Goal: Book appointment/travel/reservation

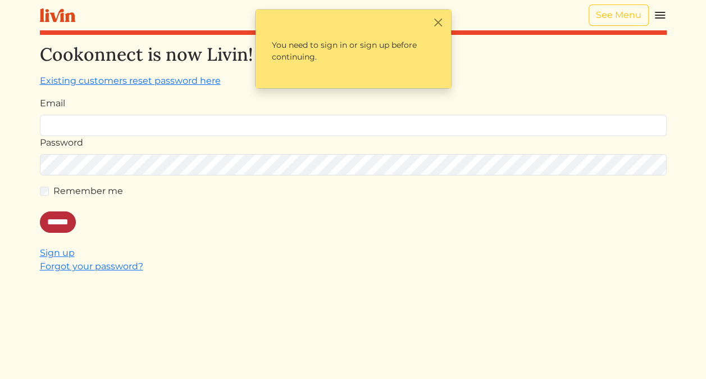
type input "**********"
click at [48, 227] on input "******" at bounding box center [58, 221] width 36 height 21
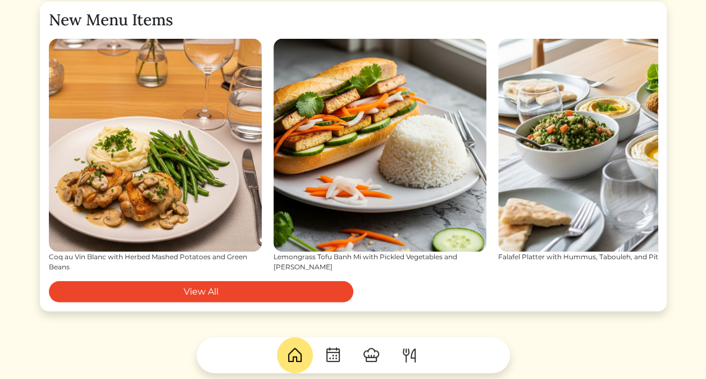
scroll to position [1232, 0]
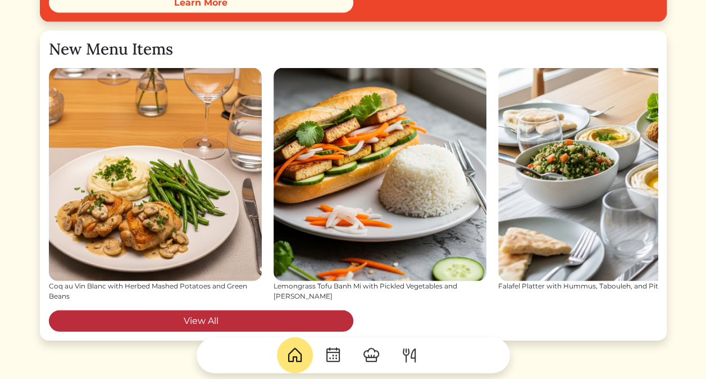
click at [214, 316] on link "View All" at bounding box center [201, 320] width 305 height 21
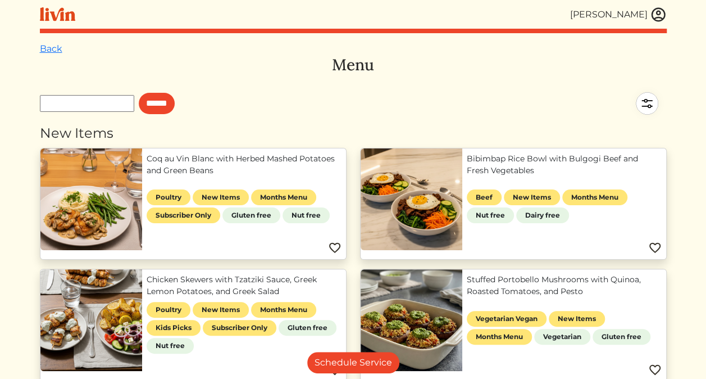
click at [647, 107] on img at bounding box center [647, 103] width 39 height 39
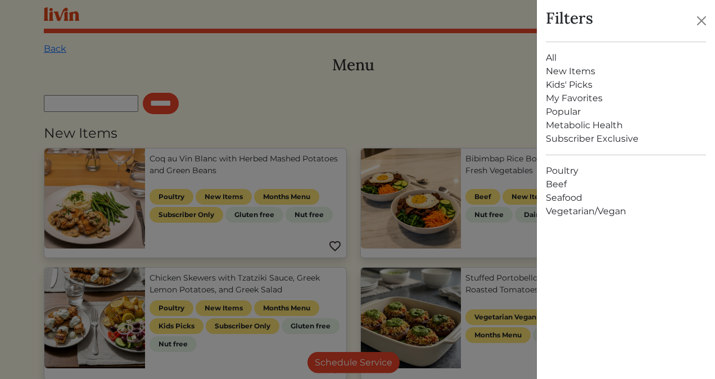
click at [552, 56] on link "All" at bounding box center [626, 57] width 160 height 13
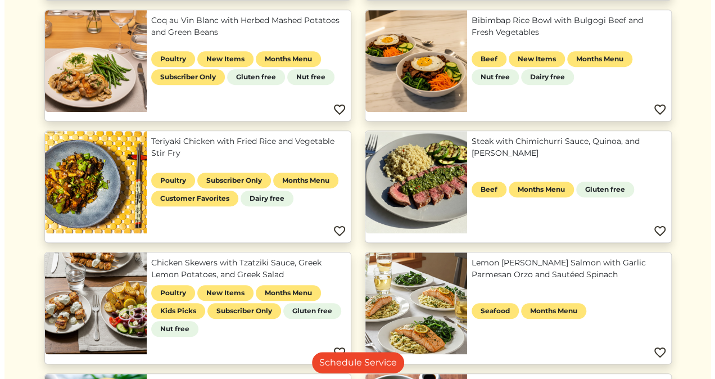
scroll to position [260, 0]
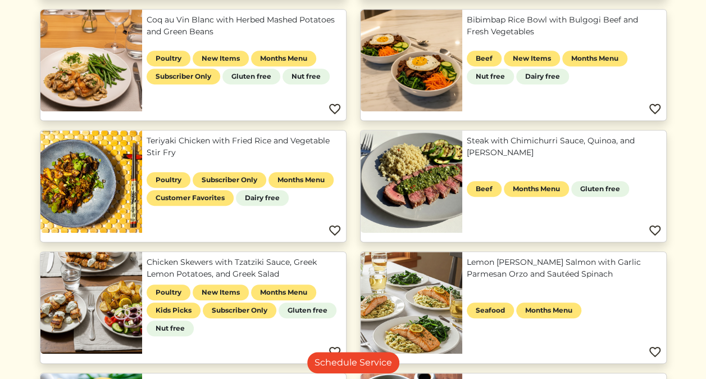
drag, startPoint x: 223, startPoint y: 264, endPoint x: 174, endPoint y: 266, distance: 48.9
click at [174, 266] on link "Chicken Skewers with Tzatziki Sauce, Greek Lemon Potatoes, and Greek Salad" at bounding box center [244, 268] width 195 height 24
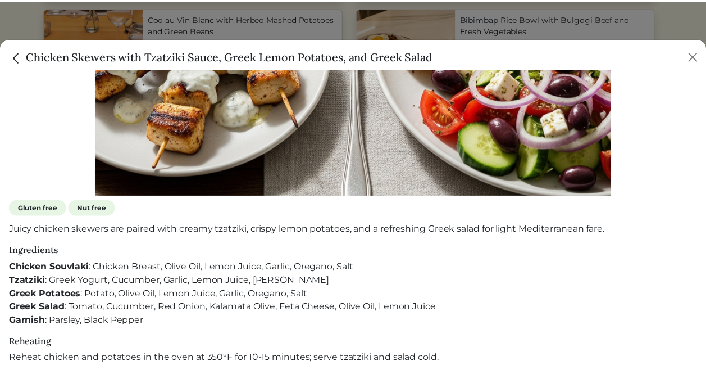
scroll to position [0, 0]
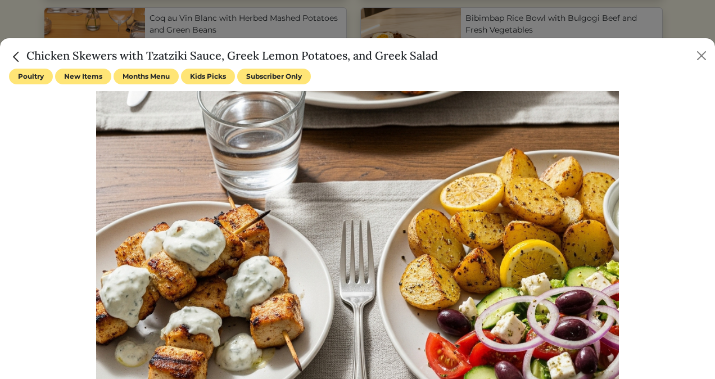
click at [17, 57] on img "Close" at bounding box center [16, 56] width 15 height 15
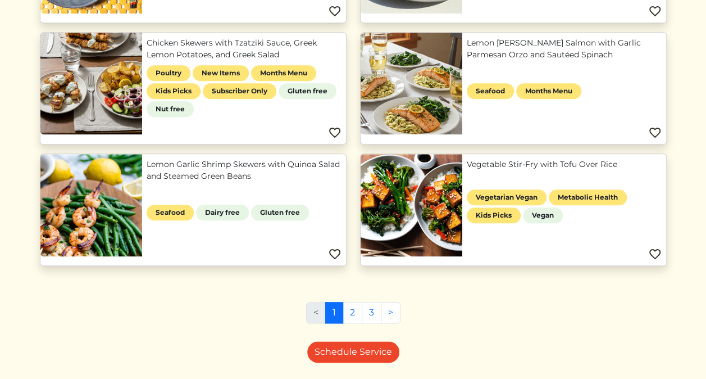
scroll to position [507, 0]
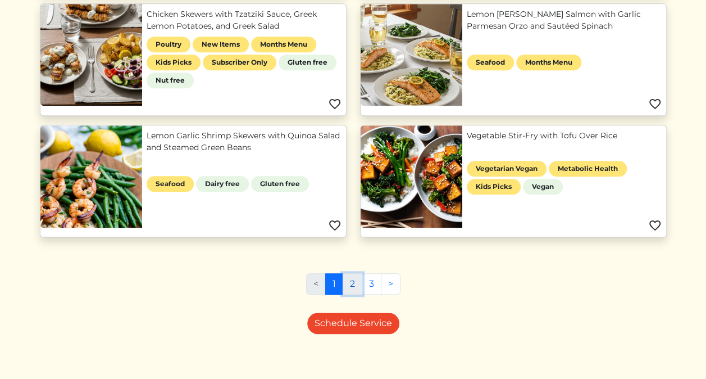
click at [353, 284] on link "2" at bounding box center [353, 283] width 20 height 21
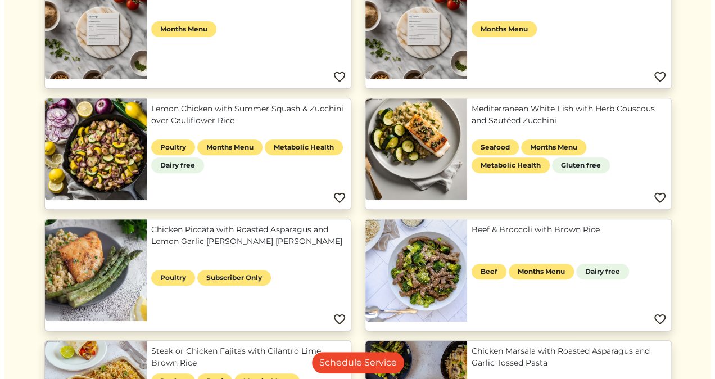
scroll to position [165, 0]
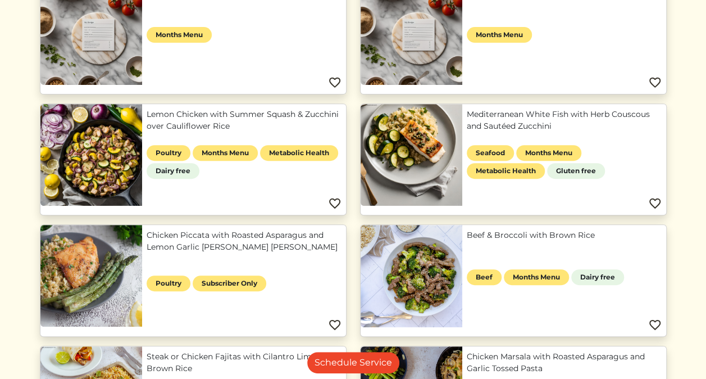
click at [180, 241] on link "Chicken Piccata with Roasted Asparagus and Lemon Garlic [PERSON_NAME] [PERSON_N…" at bounding box center [244, 241] width 195 height 24
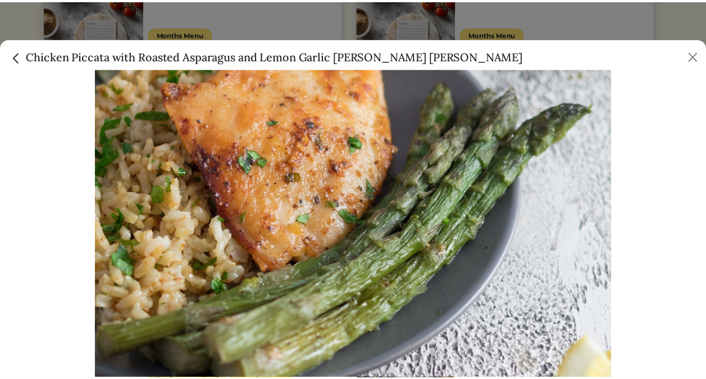
scroll to position [53, 0]
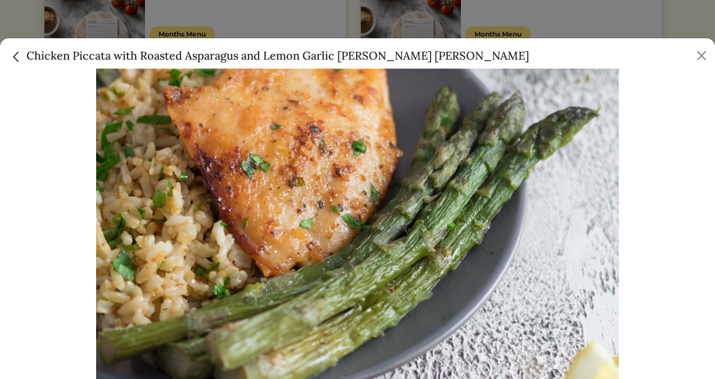
click at [12, 57] on img "Close" at bounding box center [16, 56] width 15 height 15
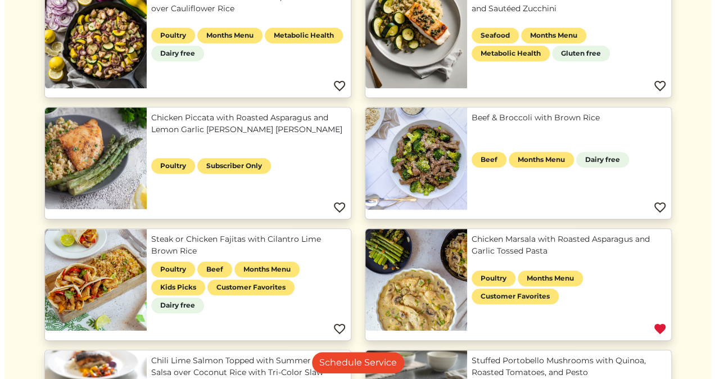
scroll to position [284, 0]
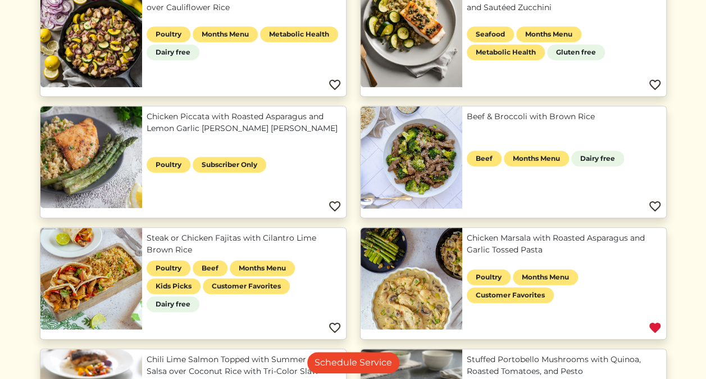
click at [514, 242] on link "Chicken Marsala with Roasted Asparagus and Garlic Tossed Pasta" at bounding box center [564, 244] width 195 height 24
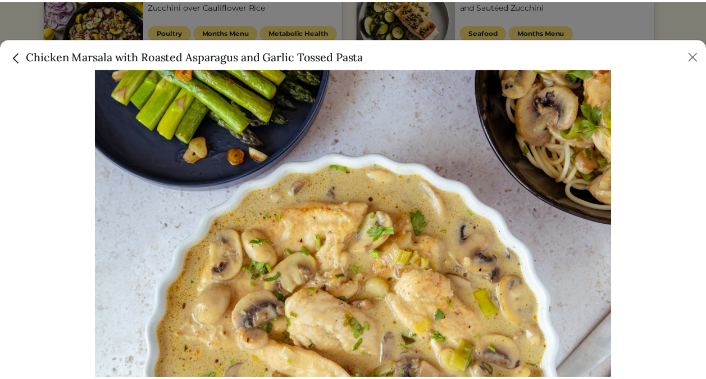
scroll to position [45, 0]
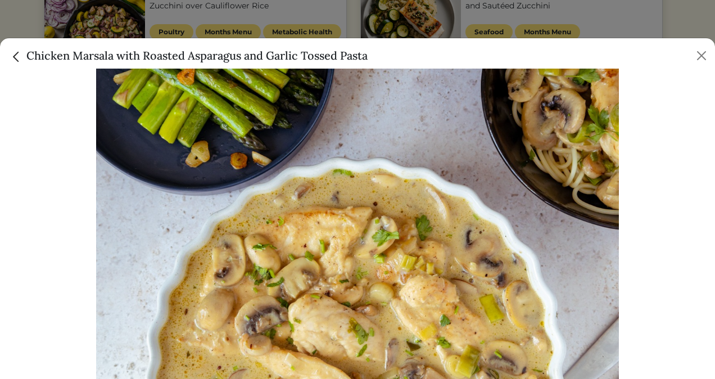
click at [17, 54] on img "Close" at bounding box center [16, 56] width 15 height 15
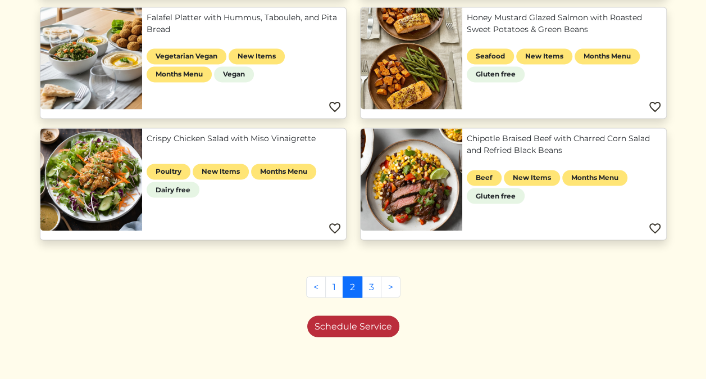
scroll to position [872, 0]
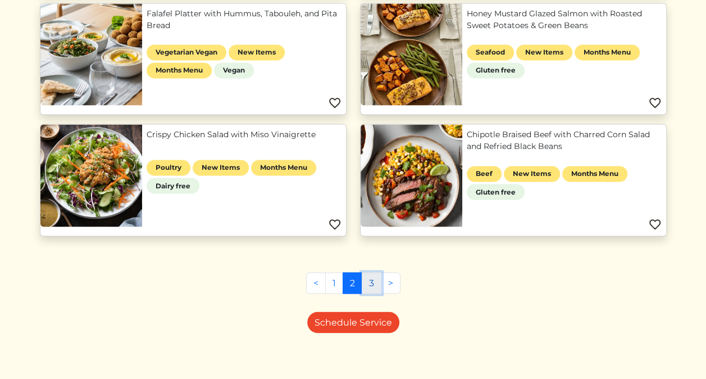
click at [373, 275] on link "3" at bounding box center [372, 282] width 20 height 21
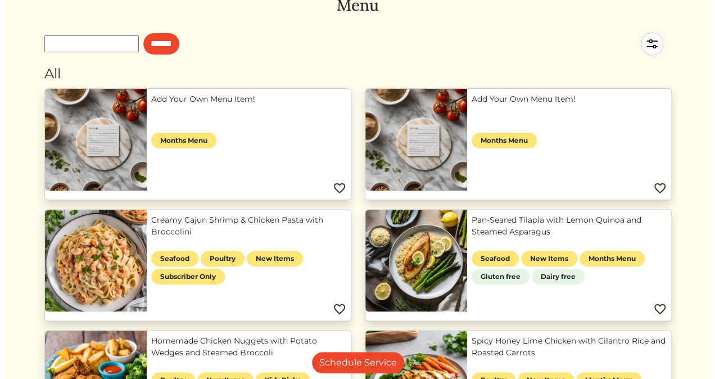
scroll to position [59, 0]
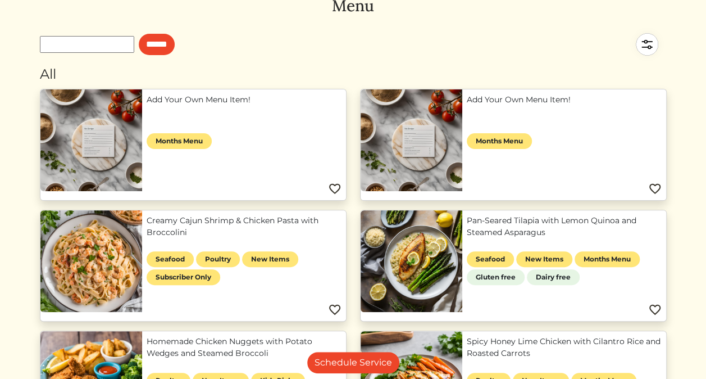
drag, startPoint x: 169, startPoint y: 217, endPoint x: 150, endPoint y: 224, distance: 20.5
click at [150, 224] on link "Creamy Cajun Shrimp & Chicken Pasta with Broccolini" at bounding box center [244, 227] width 195 height 24
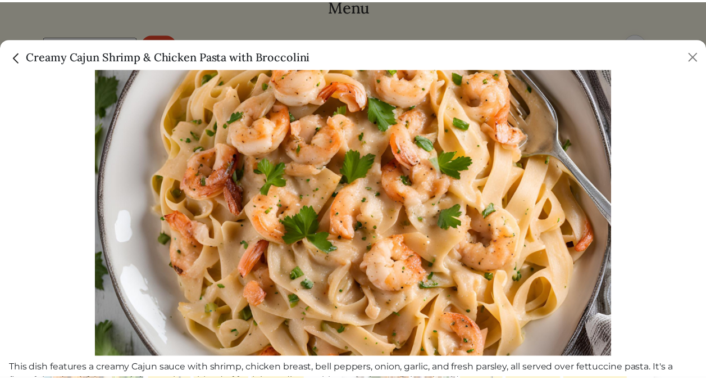
scroll to position [0, 0]
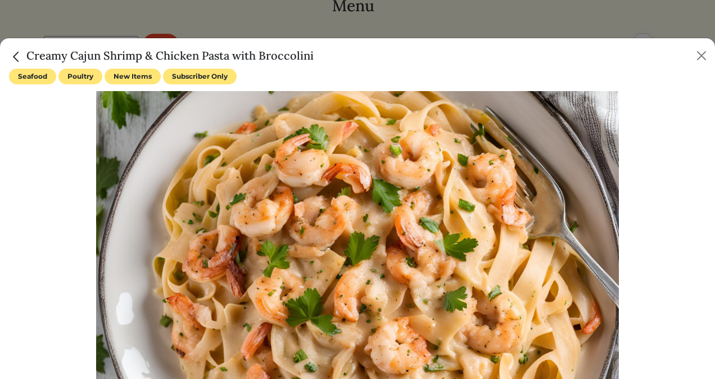
click at [17, 56] on img "Close" at bounding box center [16, 56] width 15 height 15
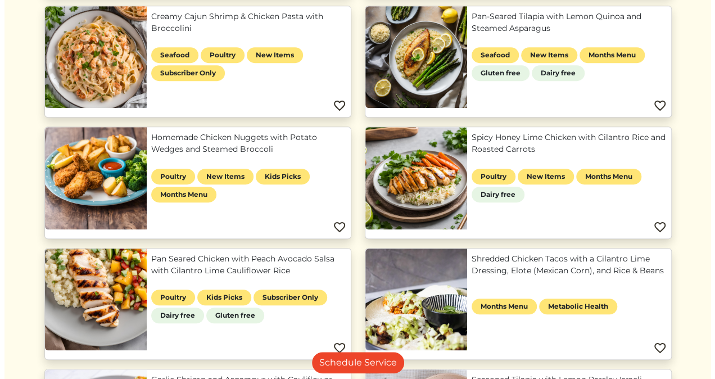
scroll to position [267, 0]
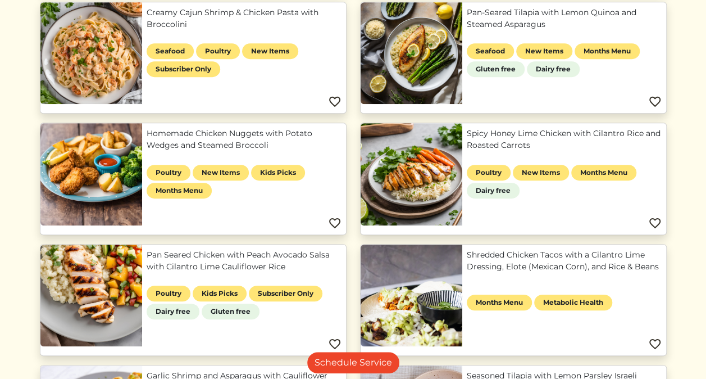
click at [498, 133] on link "Spicy Honey Lime Chicken with Cilantro Rice and Roasted Carrots" at bounding box center [564, 140] width 195 height 24
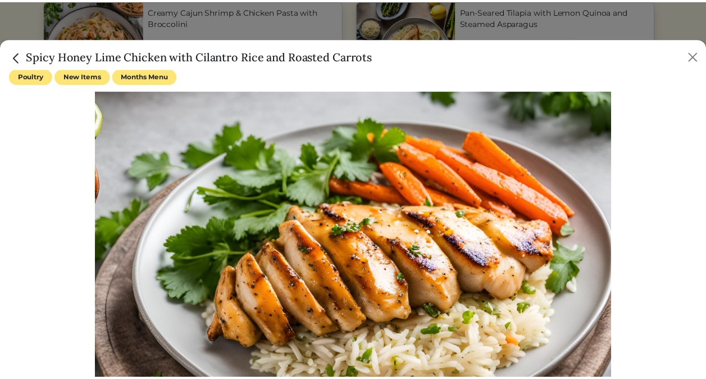
scroll to position [0, 0]
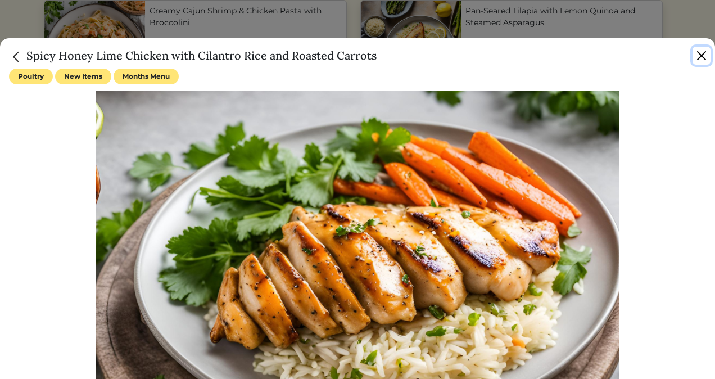
click at [701, 57] on button "Close" at bounding box center [701, 56] width 18 height 18
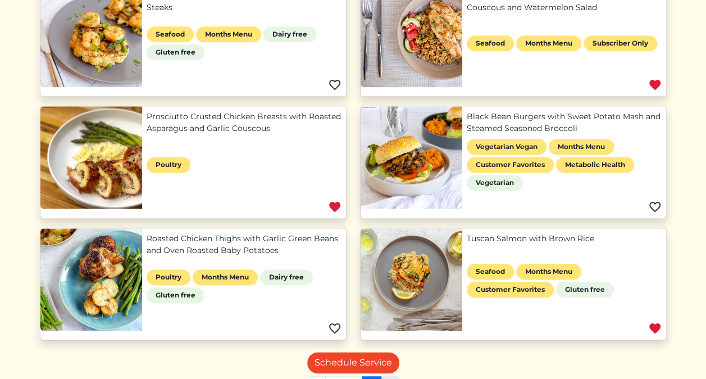
scroll to position [649, 0]
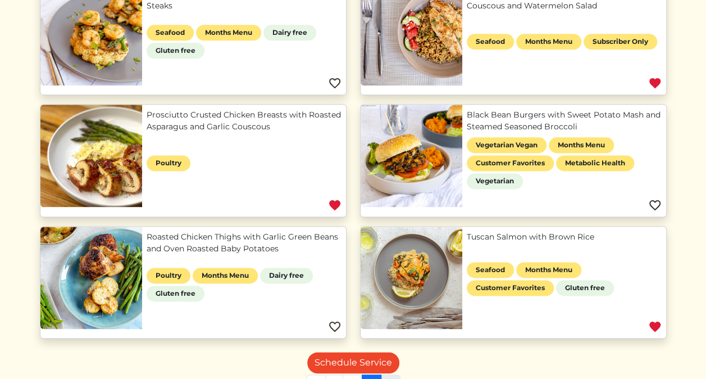
click at [352, 230] on div "Roasted Chicken Thighs with Garlic Green Beans and Oven Roasted Baby Potatoes P…" at bounding box center [193, 282] width 320 height 112
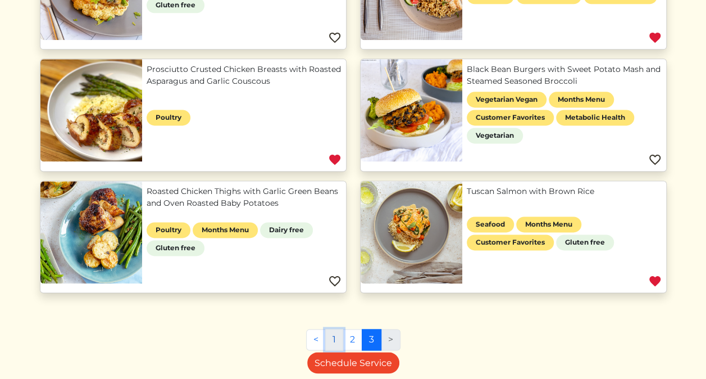
click at [333, 332] on link "1" at bounding box center [334, 339] width 18 height 21
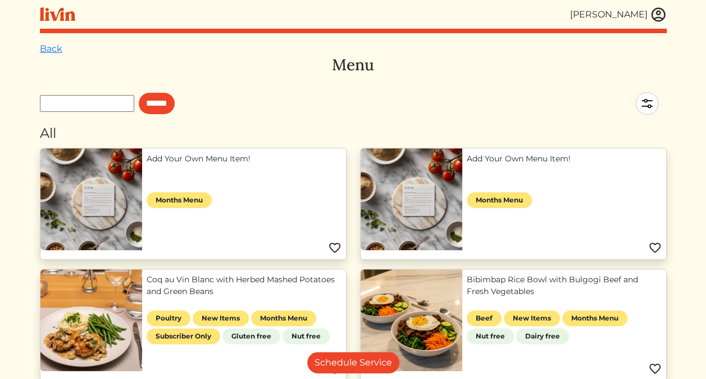
drag, startPoint x: 334, startPoint y: 334, endPoint x: 188, endPoint y: 277, distance: 156.4
click at [188, 277] on link "Coq au Vin Blanc with Herbed Mashed Potatoes and Green Beans" at bounding box center [244, 286] width 195 height 24
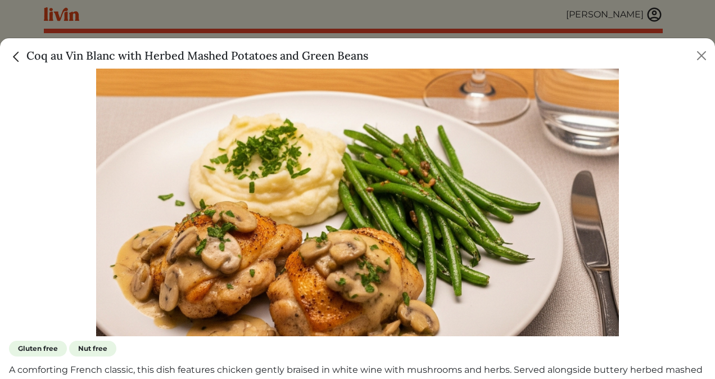
scroll to position [88, 0]
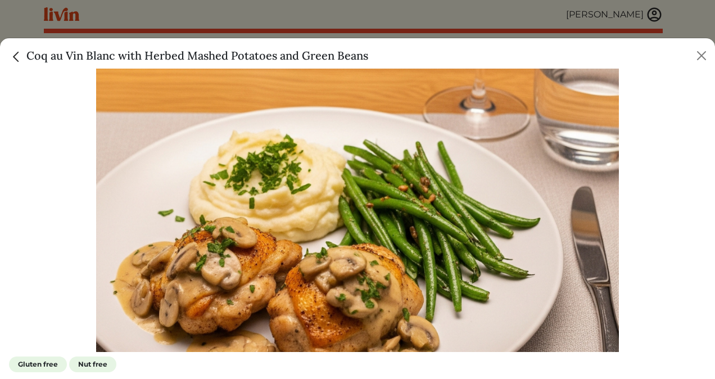
click at [256, 271] on img at bounding box center [357, 177] width 523 height 348
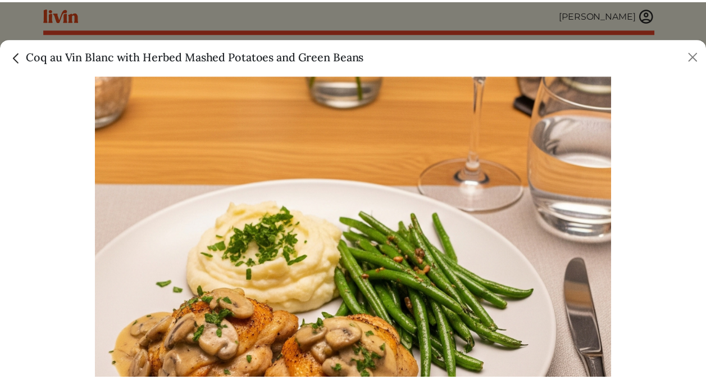
scroll to position [15, 0]
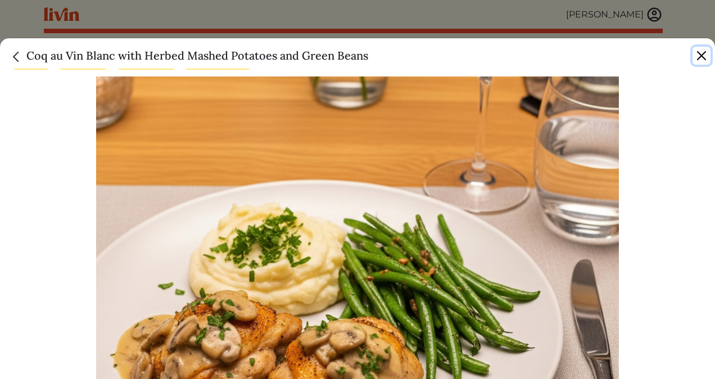
click at [701, 55] on button "Close" at bounding box center [701, 56] width 18 height 18
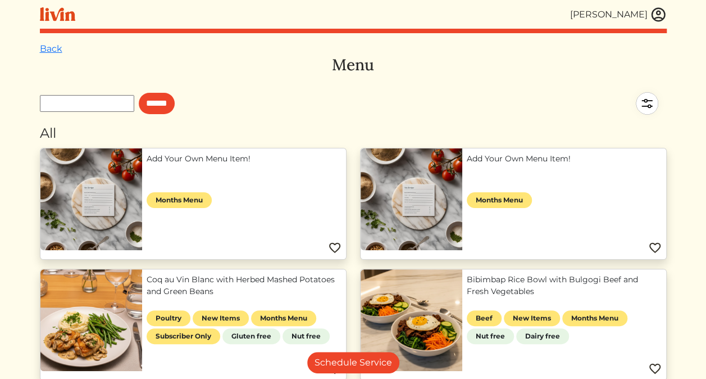
click at [149, 165] on link "Add Your Own Menu Item!" at bounding box center [244, 159] width 195 height 12
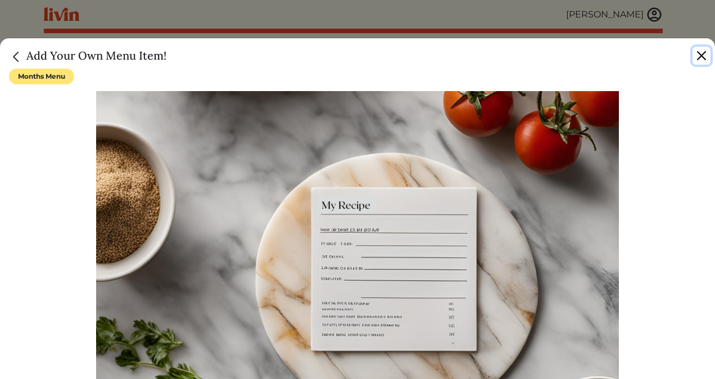
click at [700, 54] on button "Close" at bounding box center [701, 56] width 18 height 18
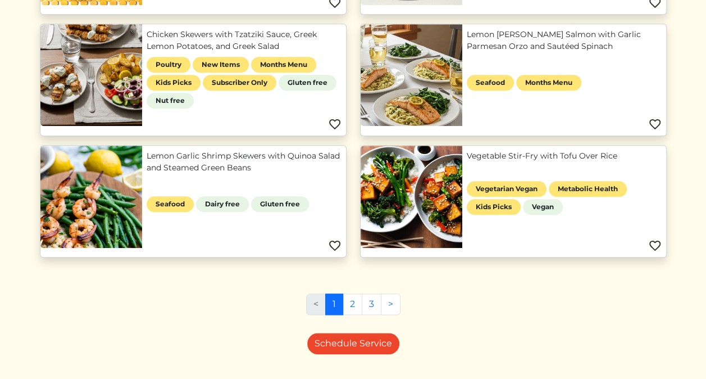
scroll to position [511, 0]
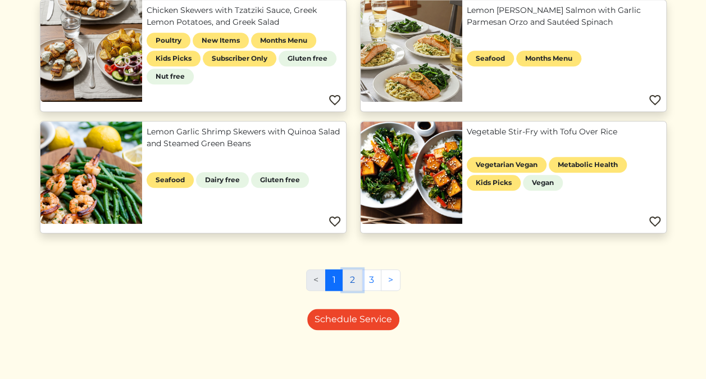
click at [350, 274] on link "2" at bounding box center [353, 279] width 20 height 21
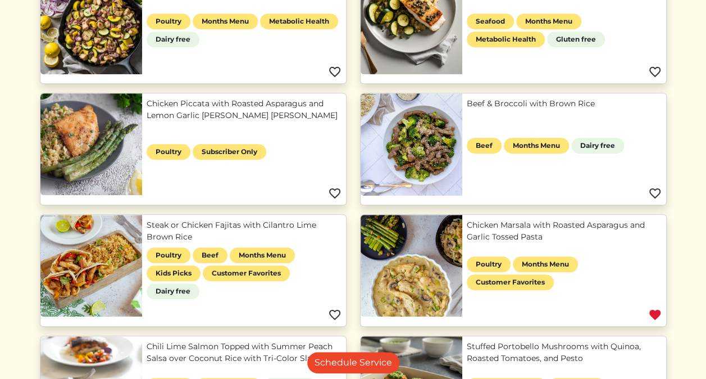
scroll to position [297, 0]
click at [334, 193] on img at bounding box center [334, 193] width 13 height 13
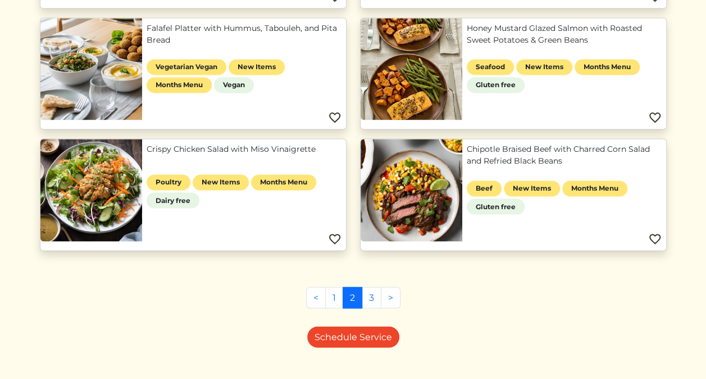
scroll to position [873, 0]
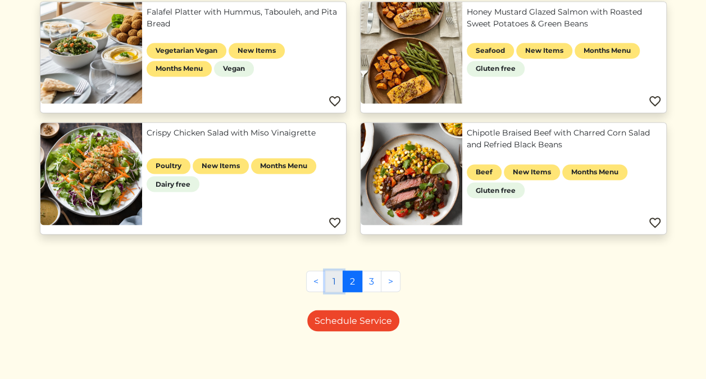
click at [333, 274] on link "1" at bounding box center [334, 280] width 18 height 21
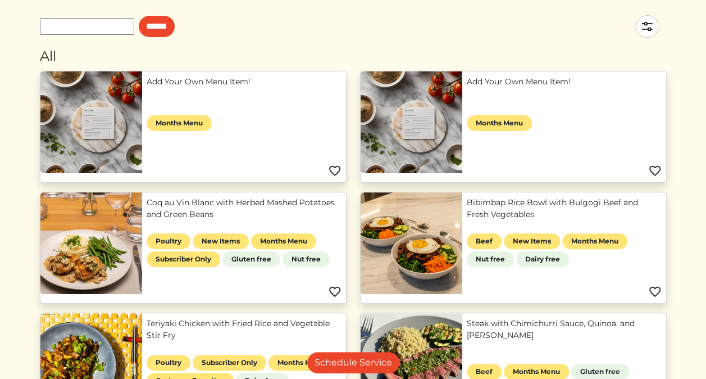
scroll to position [94, 0]
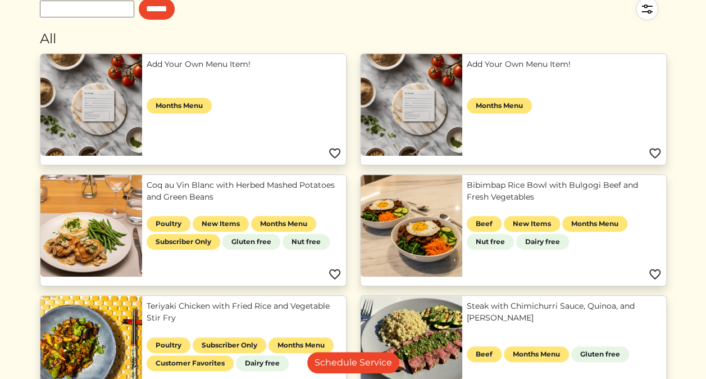
click at [336, 273] on img at bounding box center [334, 274] width 13 height 13
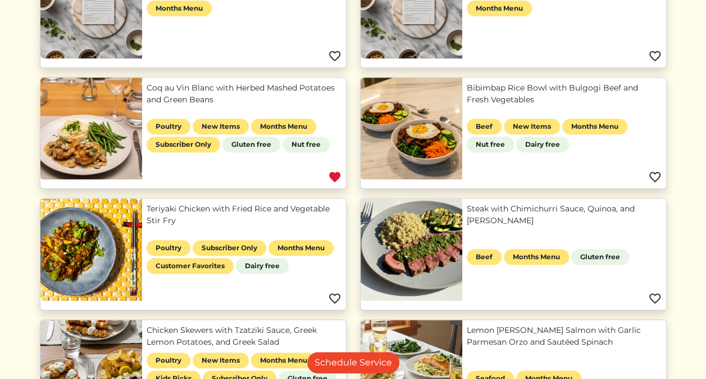
scroll to position [192, 0]
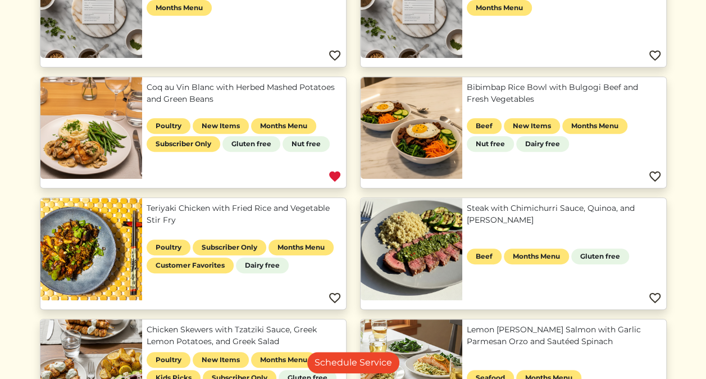
click at [656, 296] on img at bounding box center [655, 297] width 13 height 13
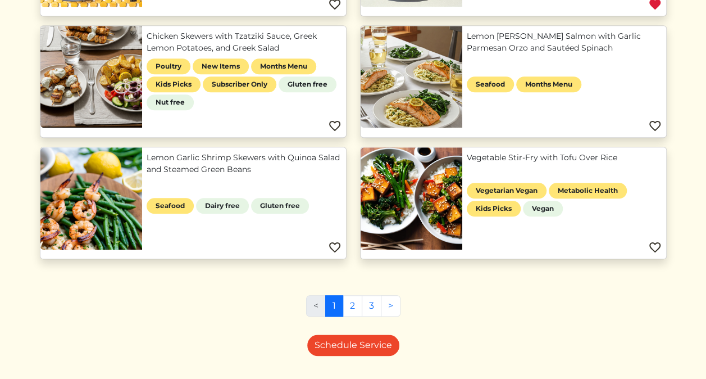
scroll to position [486, 0]
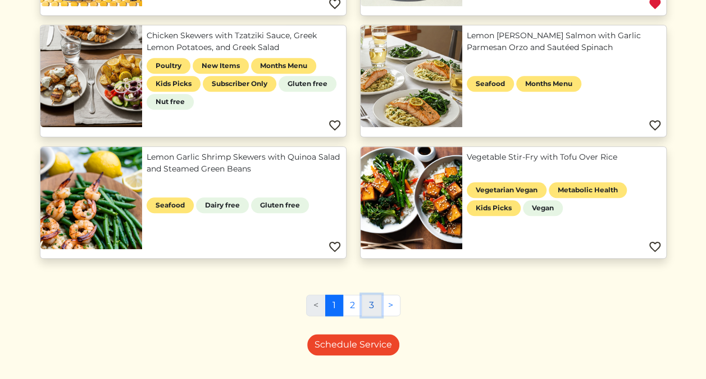
click at [374, 305] on link "3" at bounding box center [372, 304] width 20 height 21
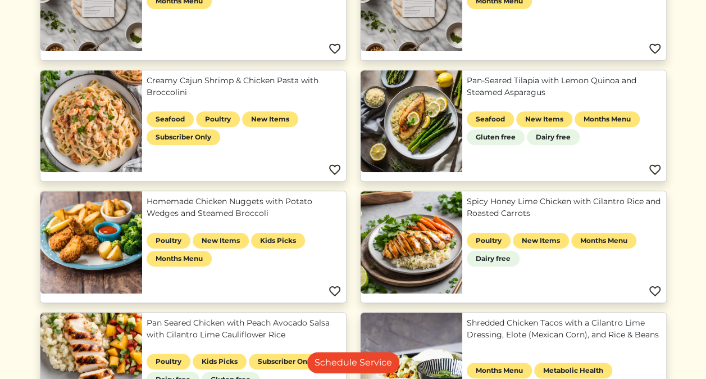
scroll to position [203, 0]
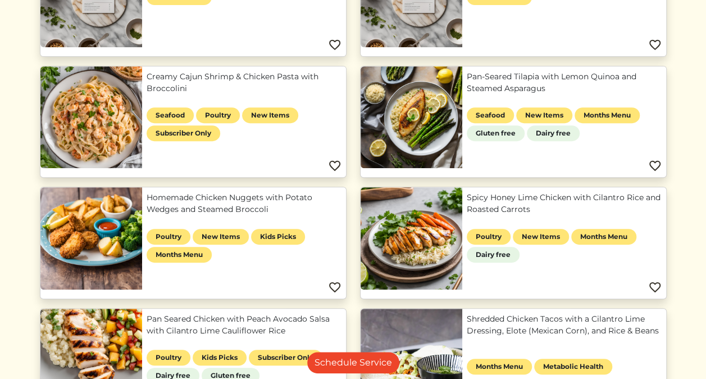
click at [656, 287] on img at bounding box center [655, 286] width 13 height 13
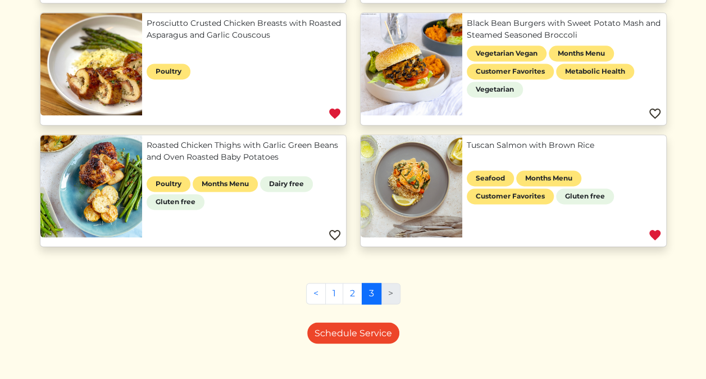
scroll to position [738, 0]
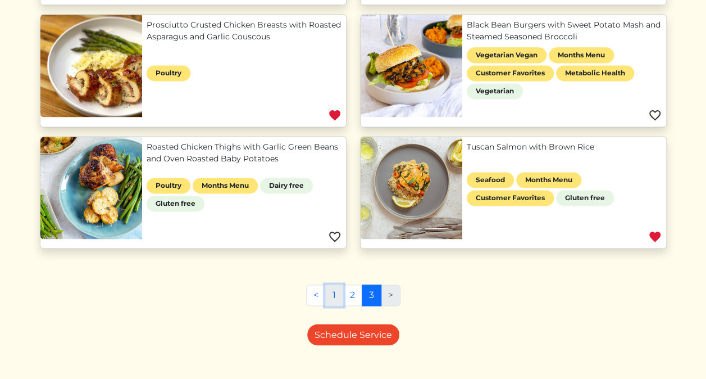
click at [333, 292] on link "1" at bounding box center [334, 294] width 18 height 21
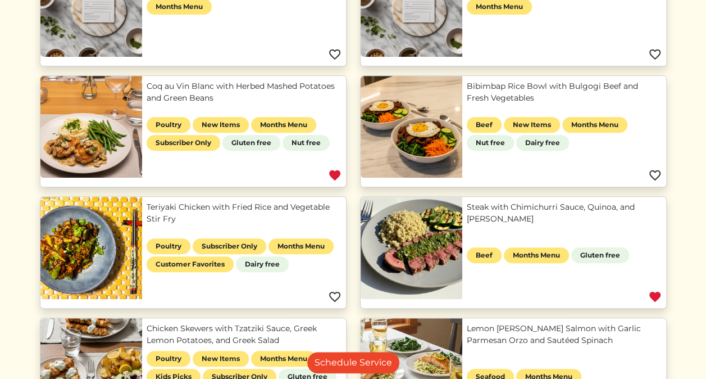
scroll to position [201, 0]
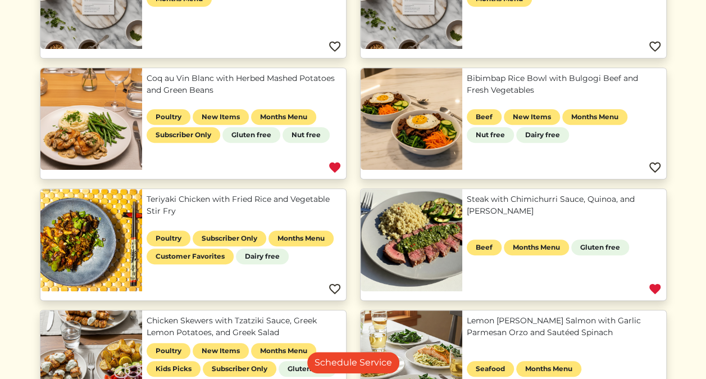
click at [467, 217] on link "Steak with Chimichurri Sauce, Quinoa, and [PERSON_NAME]" at bounding box center [564, 205] width 195 height 24
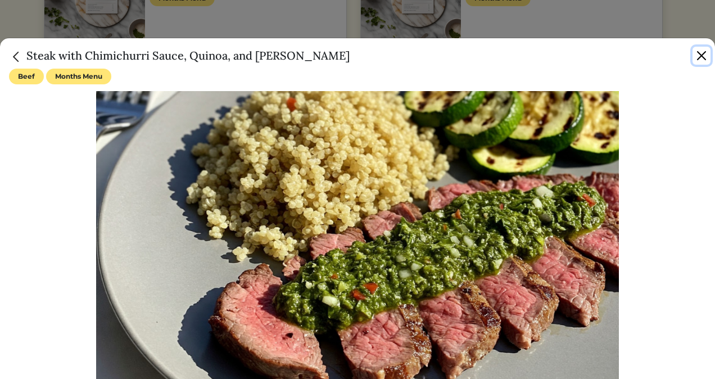
click at [700, 55] on button "Close" at bounding box center [701, 56] width 18 height 18
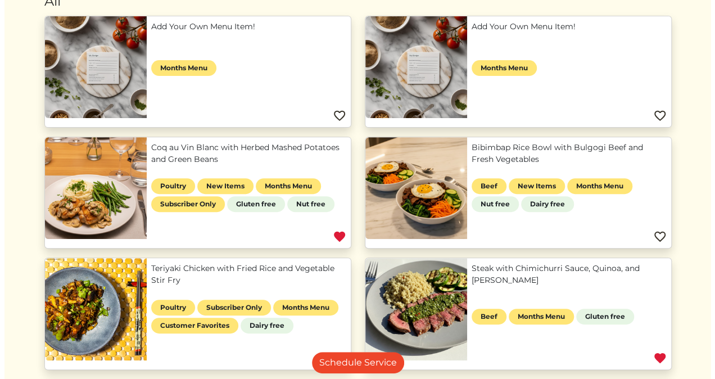
scroll to position [133, 0]
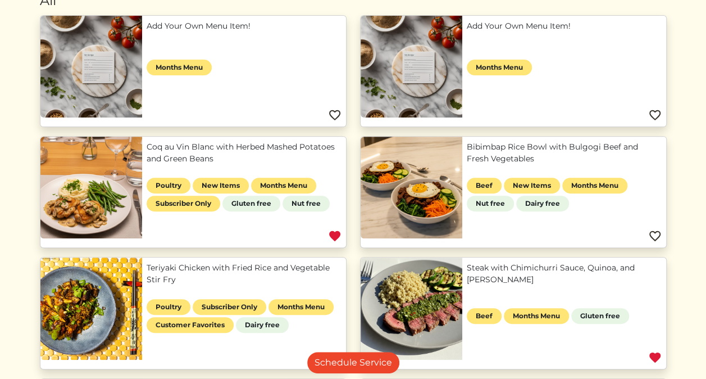
click at [233, 165] on link "Coq au Vin Blanc with Herbed Mashed Potatoes and Green Beans" at bounding box center [244, 153] width 195 height 24
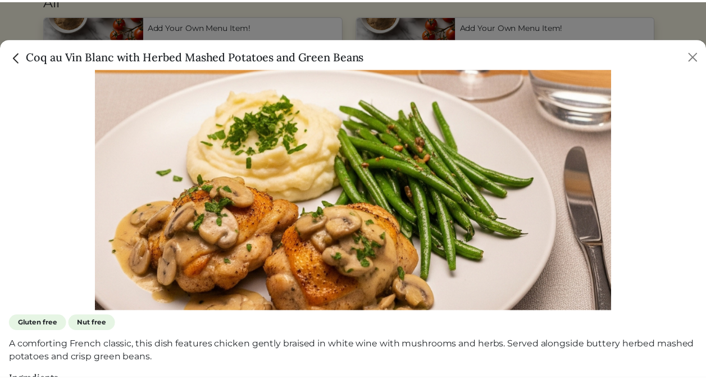
scroll to position [126, 0]
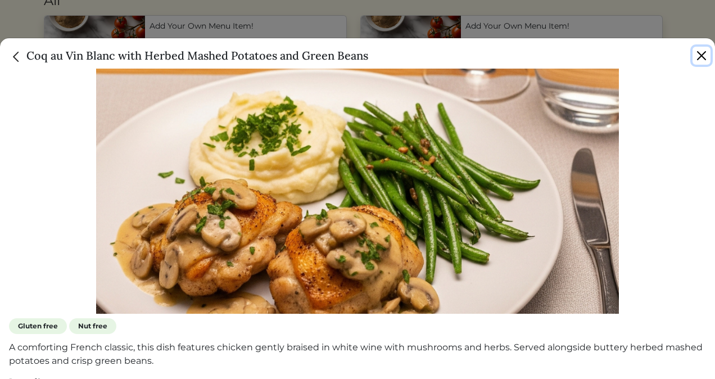
click at [701, 55] on button "Close" at bounding box center [701, 56] width 18 height 18
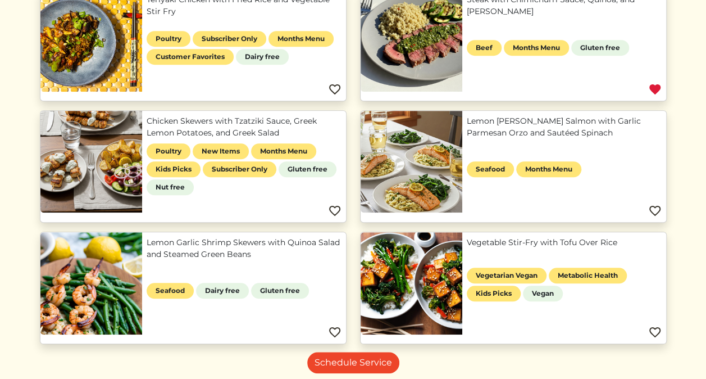
scroll to position [511, 0]
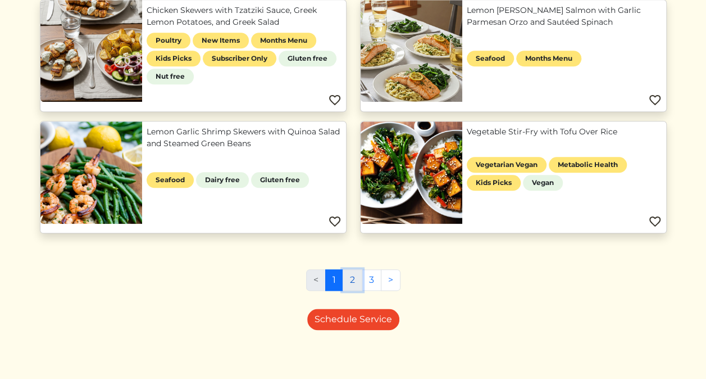
click at [354, 279] on link "2" at bounding box center [353, 279] width 20 height 21
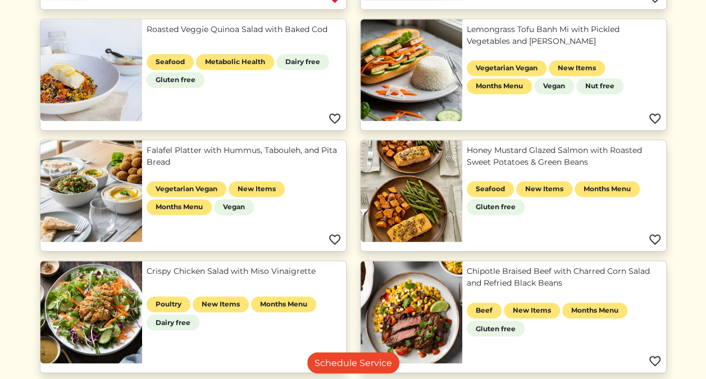
scroll to position [735, 0]
click at [651, 235] on img at bounding box center [655, 239] width 13 height 13
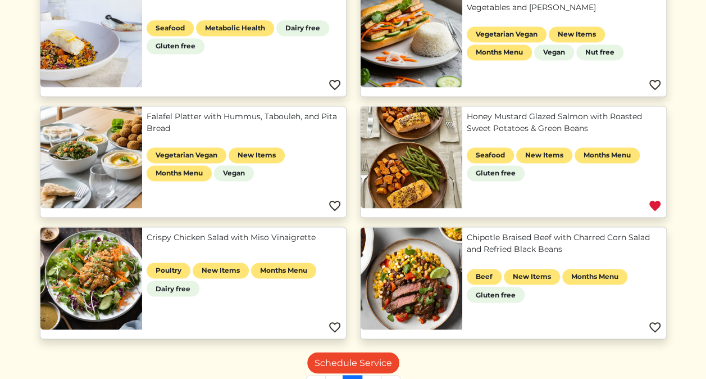
scroll to position [873, 0]
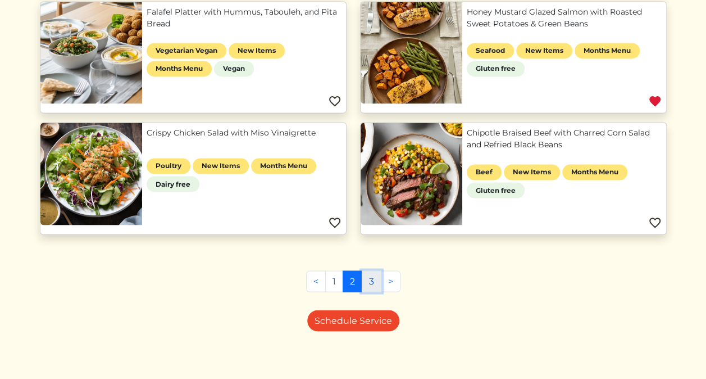
click at [374, 282] on link "3" at bounding box center [372, 280] width 20 height 21
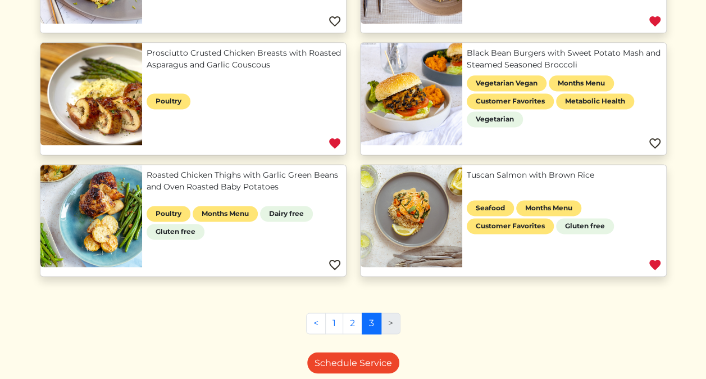
scroll to position [710, 0]
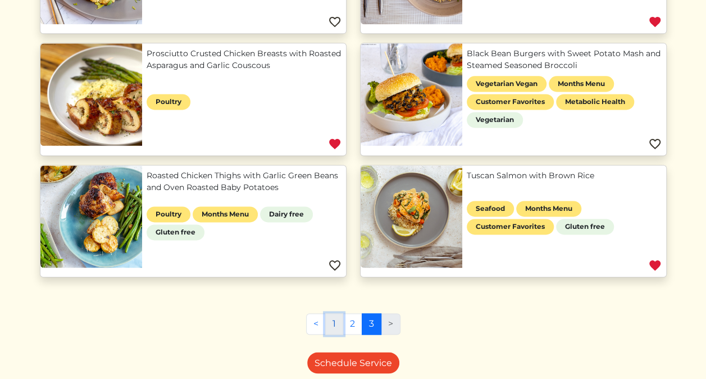
click at [334, 324] on link "1" at bounding box center [334, 323] width 18 height 21
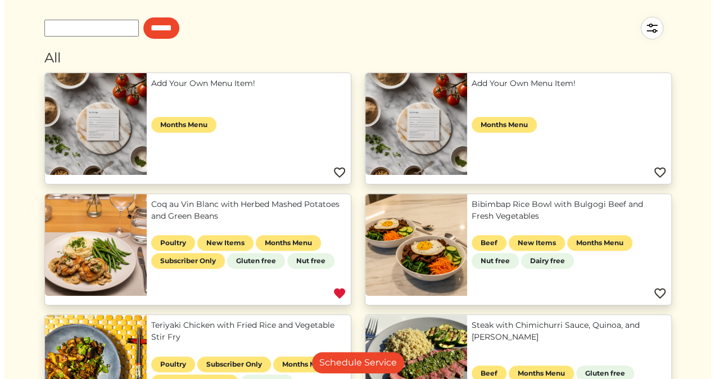
scroll to position [64, 0]
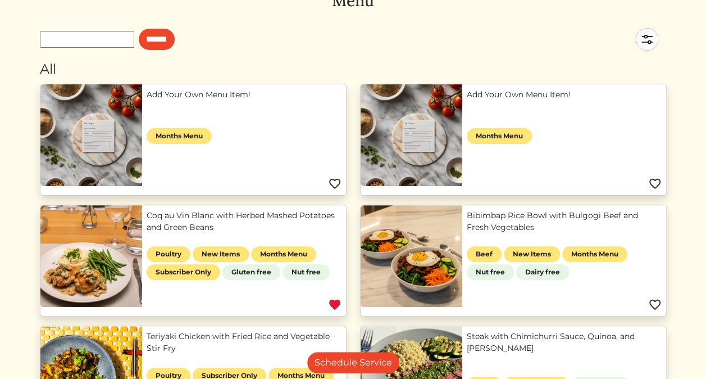
click at [197, 217] on link "Coq au Vin Blanc with Herbed Mashed Potatoes and Green Beans" at bounding box center [244, 222] width 195 height 24
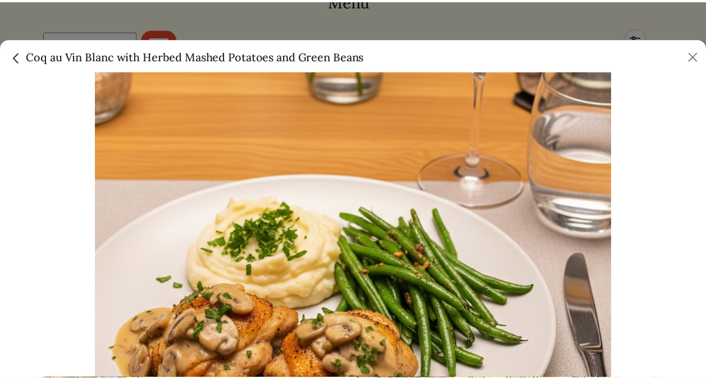
scroll to position [0, 0]
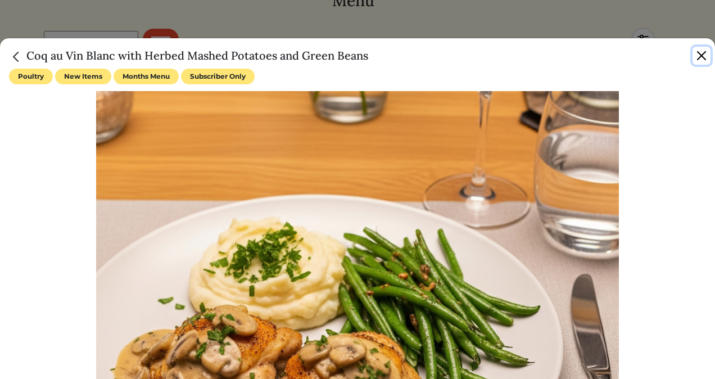
click at [705, 57] on button "Close" at bounding box center [701, 56] width 18 height 18
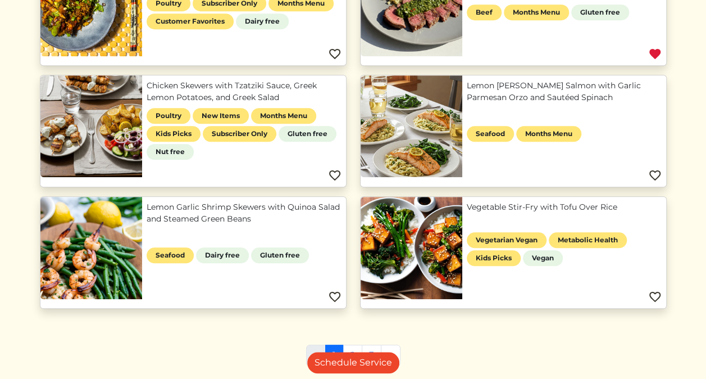
scroll to position [437, 0]
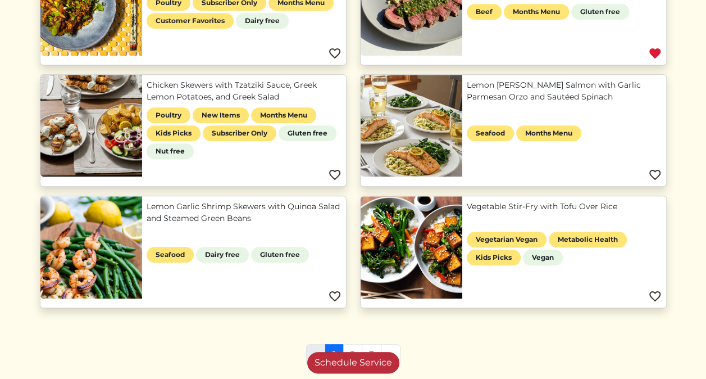
click at [353, 366] on link "Schedule Service" at bounding box center [353, 362] width 92 height 21
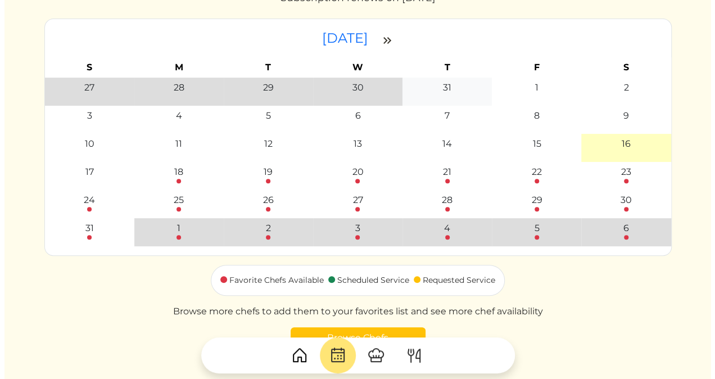
scroll to position [100, 0]
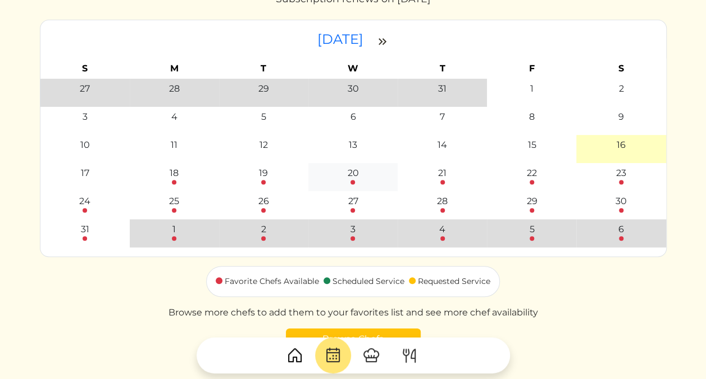
click at [352, 173] on div "20" at bounding box center [352, 172] width 11 height 13
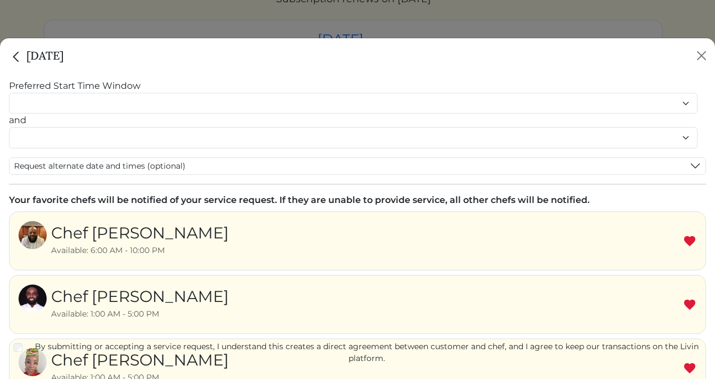
scroll to position [0, 0]
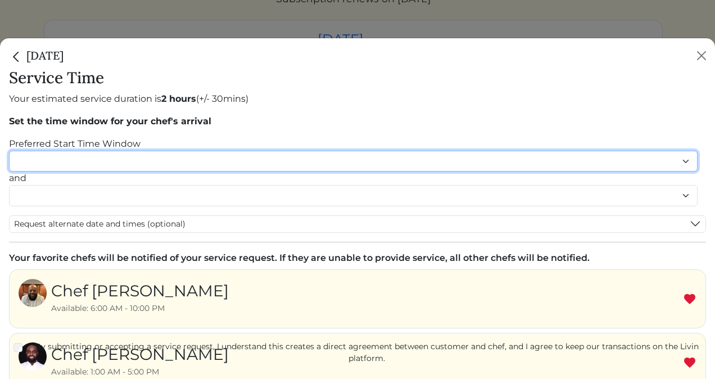
click at [685, 161] on select "******* ******* ******* ******* ******* ******* ******** ******** ******** ****…" at bounding box center [353, 161] width 688 height 21
select select "********"
click at [9, 151] on select "******* ******* ******* ******* ******* ******* ******** ******** ******** ****…" at bounding box center [353, 161] width 688 height 21
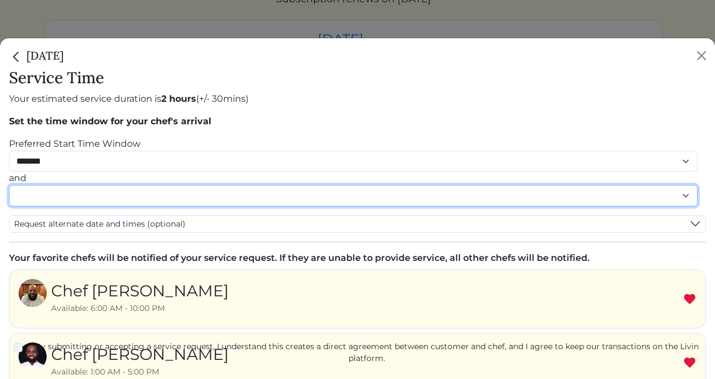
click at [683, 193] on select "******* ******* ******* ******* ******* ******* ******** ******** ******** ****…" at bounding box center [353, 195] width 688 height 21
select select "********"
click at [9, 197] on select "******* ******* ******* ******* ******* ******* ******** ******** ******** ****…" at bounding box center [353, 195] width 688 height 21
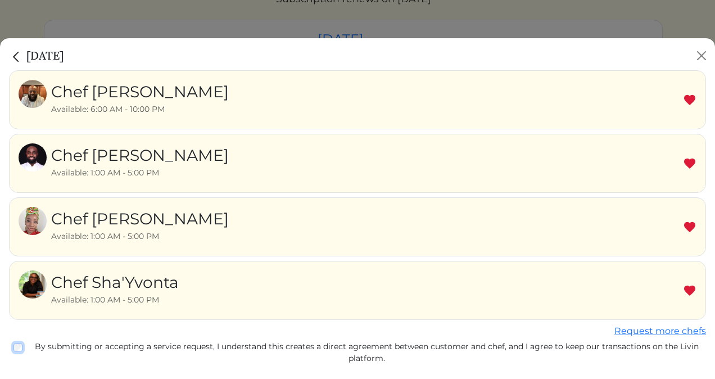
scroll to position [265, 0]
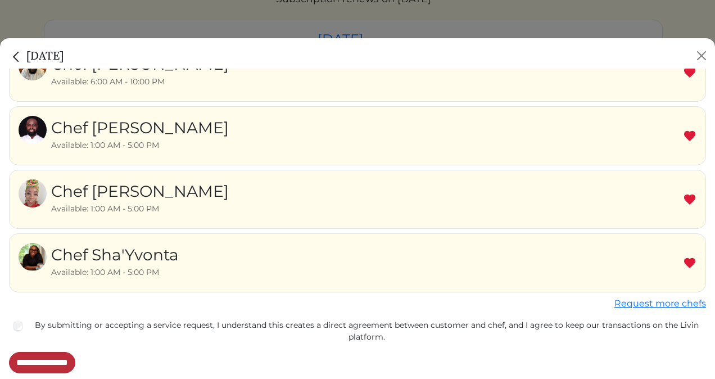
click at [75, 360] on input "**********" at bounding box center [42, 362] width 66 height 21
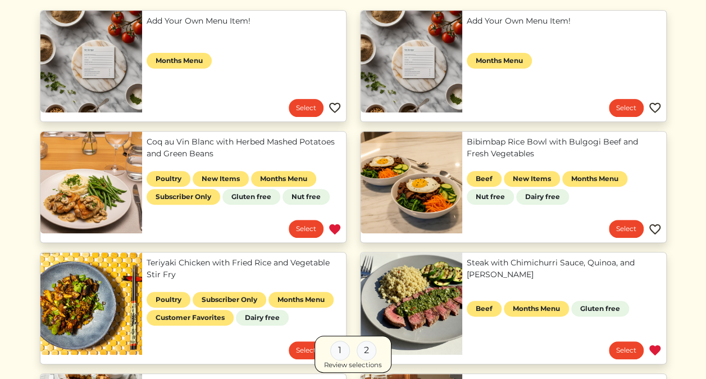
scroll to position [138, 0]
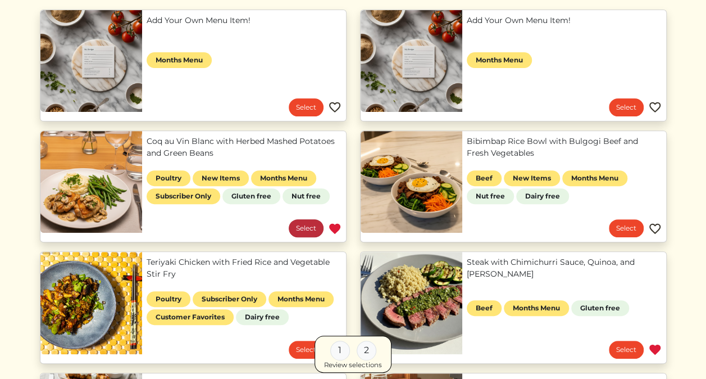
click at [298, 228] on link "Select" at bounding box center [306, 228] width 35 height 18
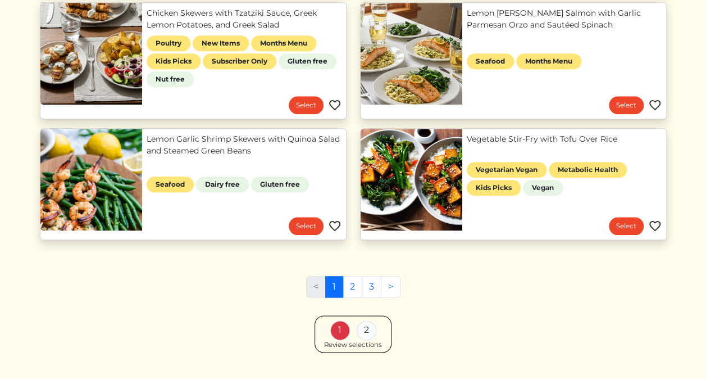
scroll to position [531, 0]
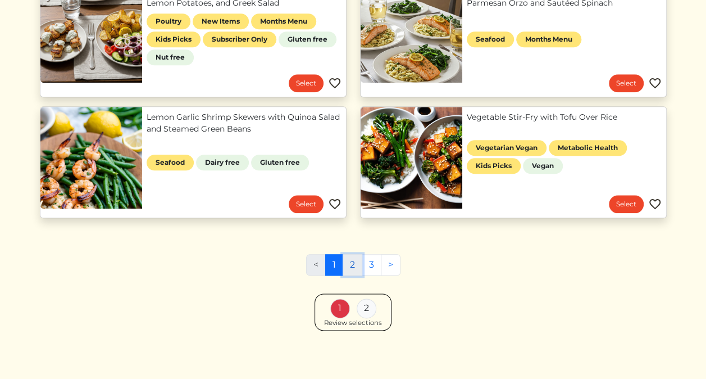
click at [351, 257] on link "2" at bounding box center [353, 264] width 20 height 21
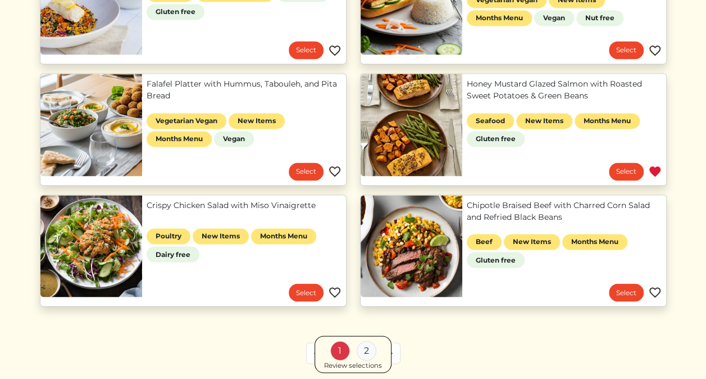
scroll to position [806, 0]
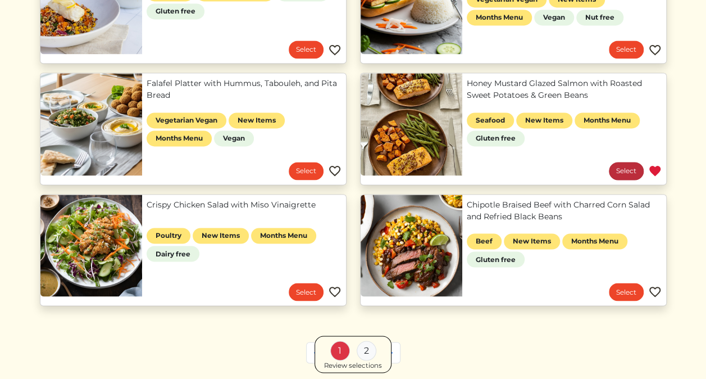
click at [626, 174] on link "Select" at bounding box center [626, 171] width 35 height 18
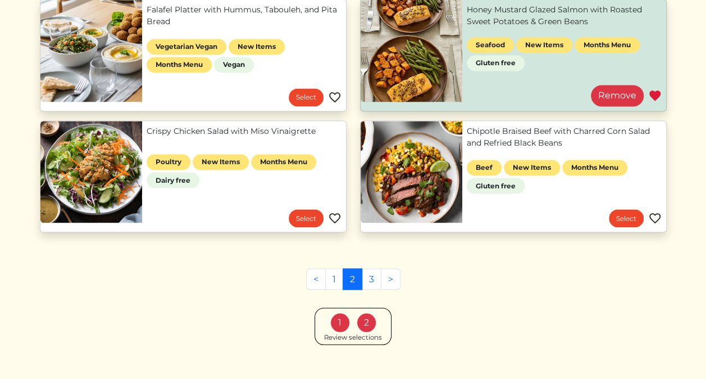
scroll to position [893, 0]
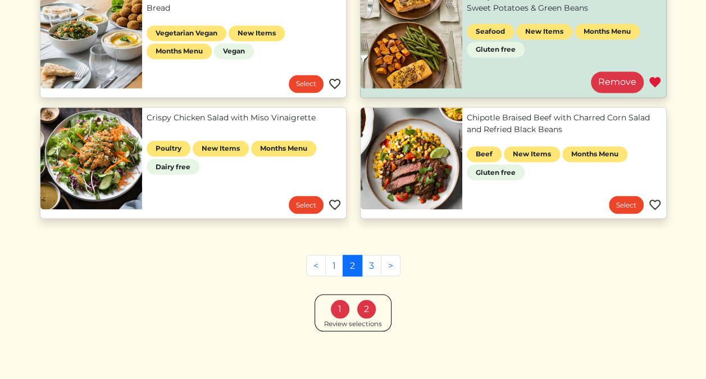
click at [335, 305] on div "1" at bounding box center [340, 309] width 20 height 20
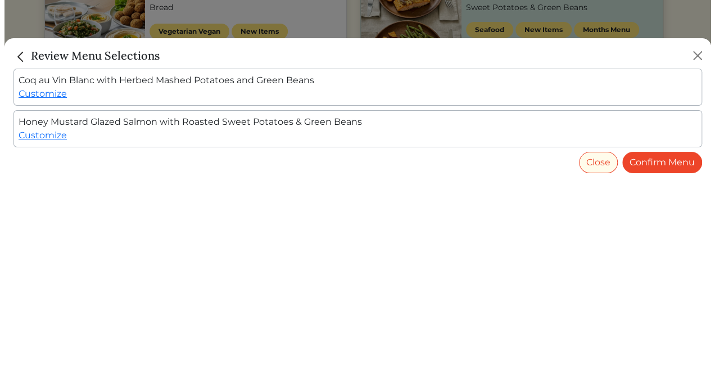
scroll to position [883, 0]
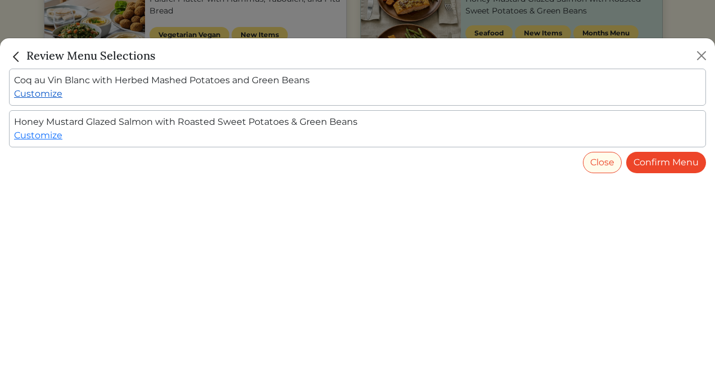
click at [38, 94] on link "Customize" at bounding box center [38, 93] width 48 height 11
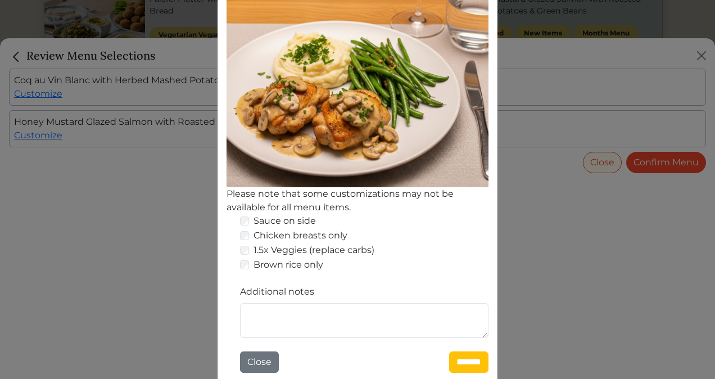
scroll to position [219, 0]
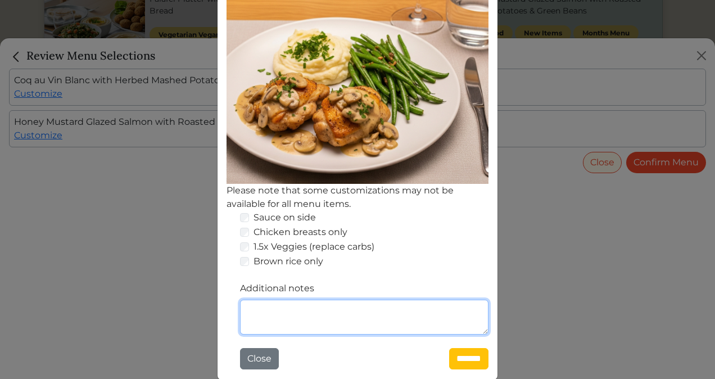
click at [279, 321] on textarea "Additional notes" at bounding box center [364, 317] width 248 height 35
type textarea "**********"
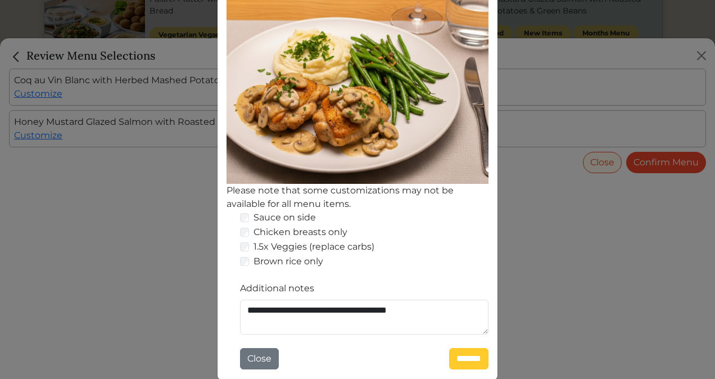
click at [454, 352] on input "*******" at bounding box center [468, 358] width 39 height 21
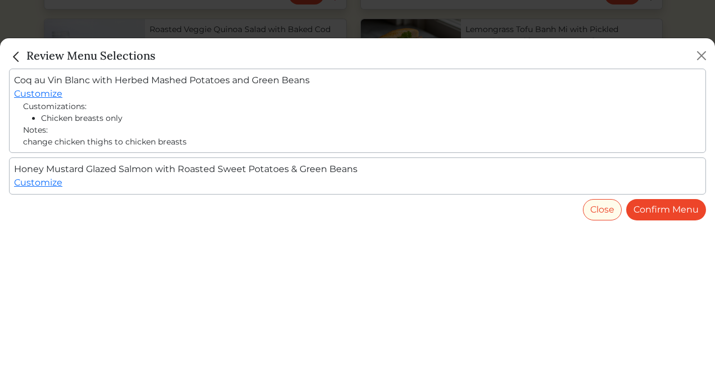
scroll to position [883, 0]
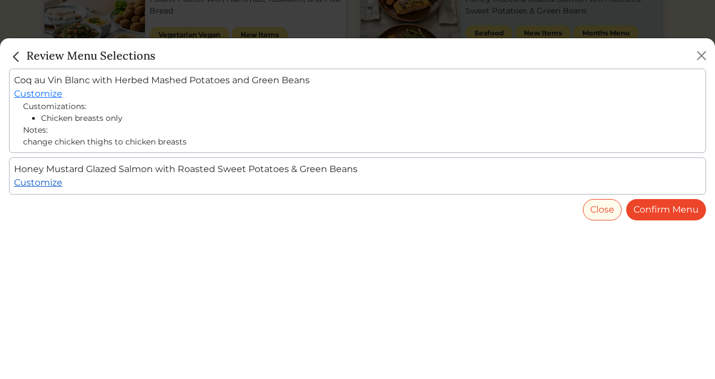
click at [47, 184] on link "Customize" at bounding box center [38, 182] width 48 height 11
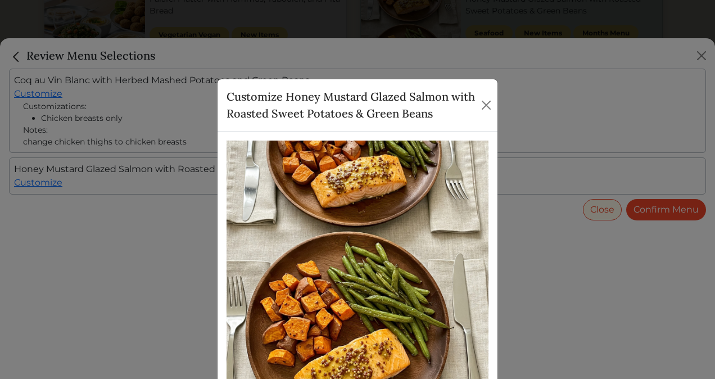
scroll to position [219, 0]
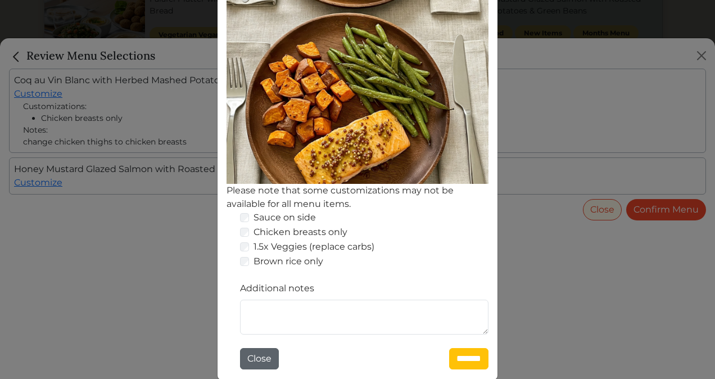
click at [255, 354] on button "Close" at bounding box center [259, 358] width 39 height 21
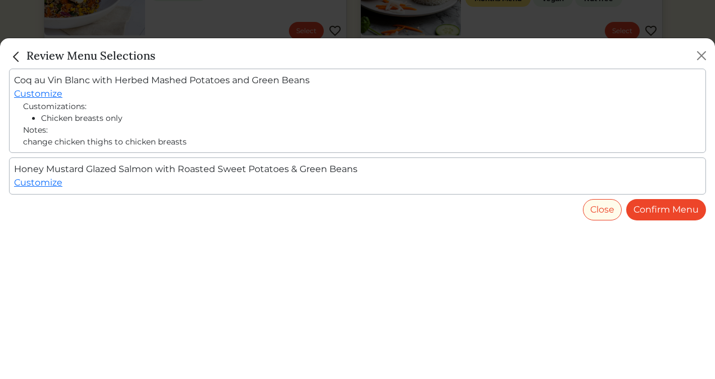
scroll to position [883, 0]
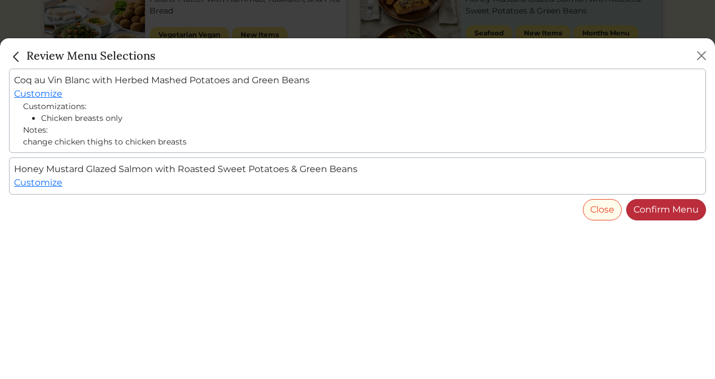
click at [679, 208] on link "Confirm Menu" at bounding box center [666, 209] width 80 height 21
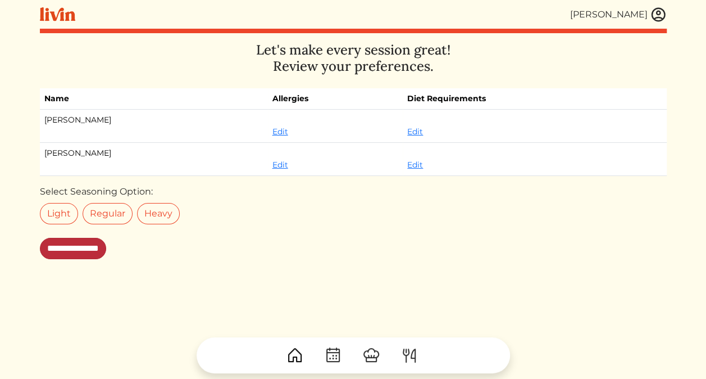
click at [87, 247] on input "**********" at bounding box center [73, 248] width 66 height 21
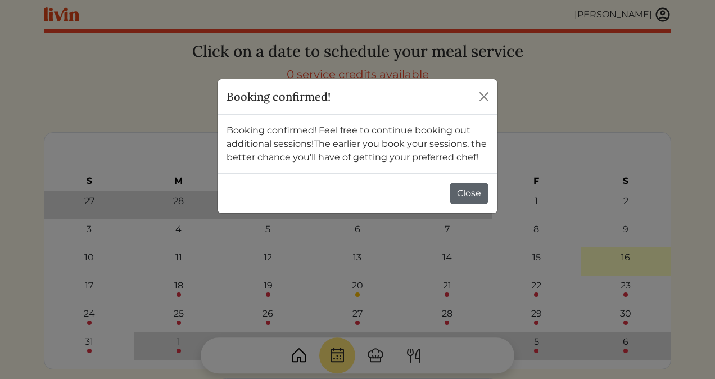
click at [475, 200] on button "Close" at bounding box center [469, 193] width 39 height 21
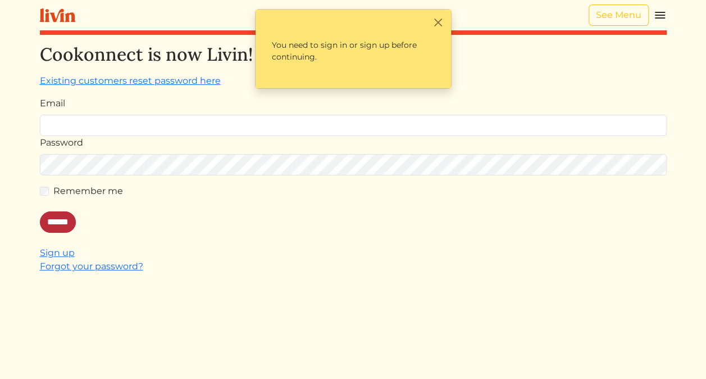
type input "**********"
click at [56, 227] on input "******" at bounding box center [58, 221] width 36 height 21
